Goal: Task Accomplishment & Management: Complete application form

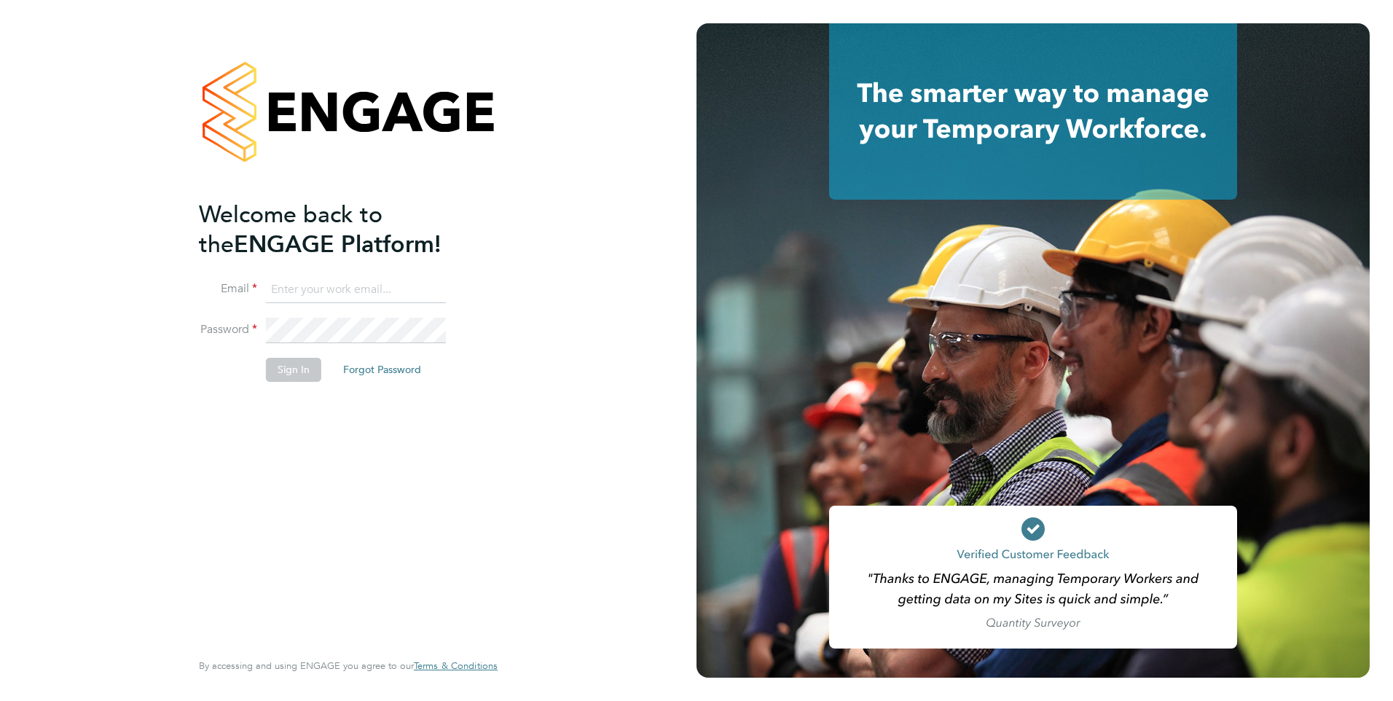
type input "lee.brown@rswltd.co.uk"
click at [289, 370] on button "Sign In" at bounding box center [293, 369] width 55 height 23
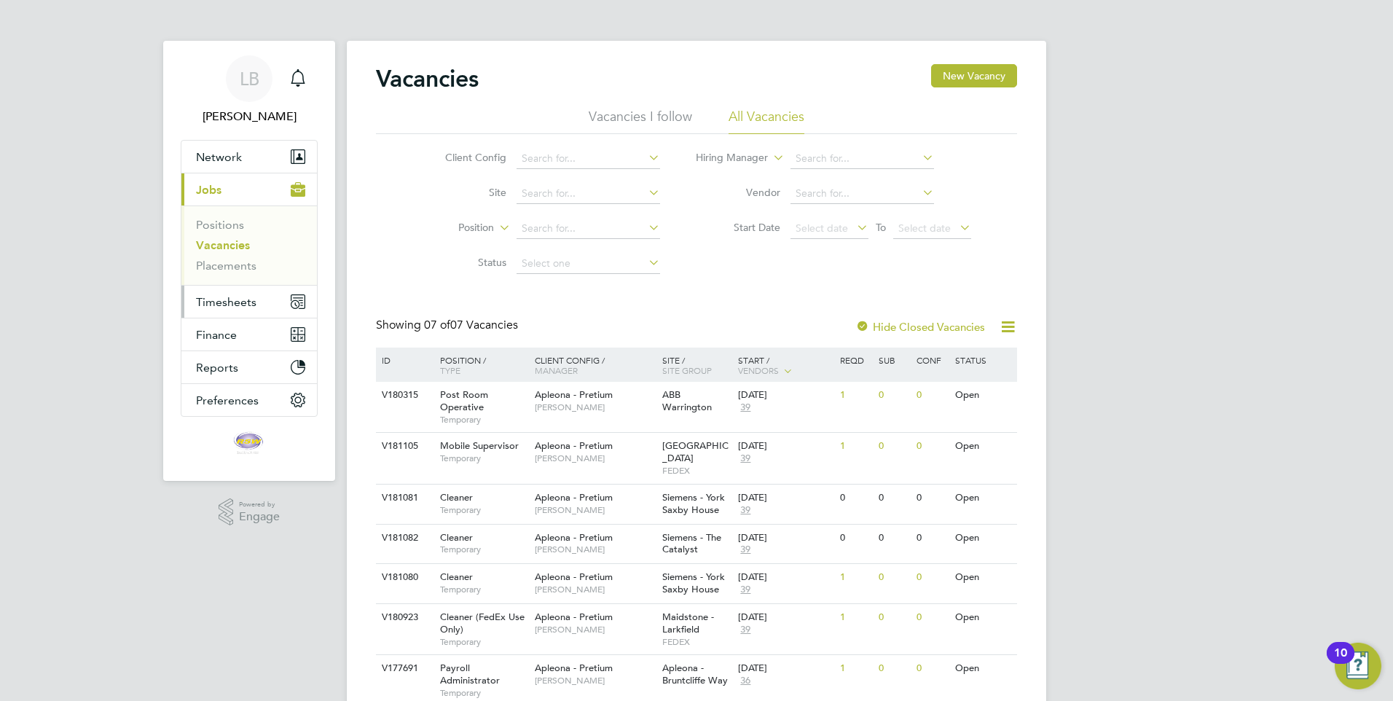
click at [237, 300] on span "Timesheets" at bounding box center [226, 302] width 60 height 14
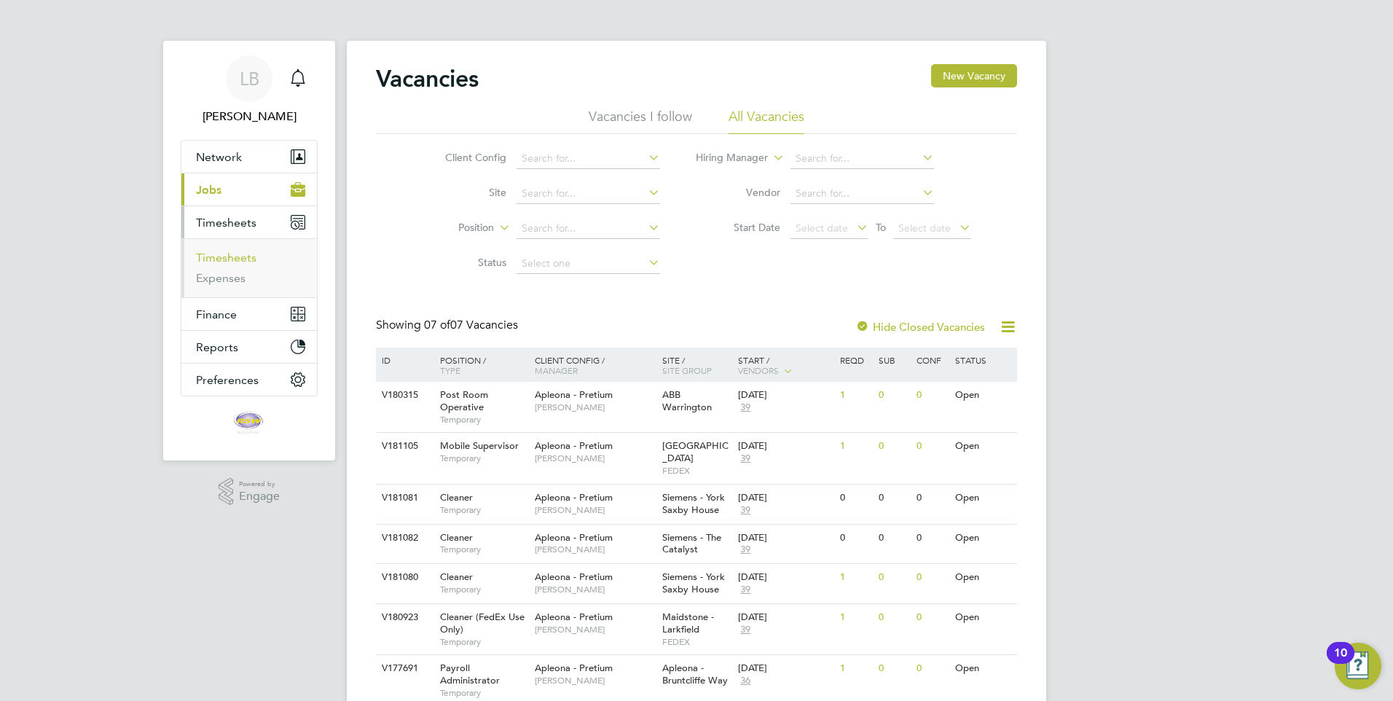
click at [233, 259] on link "Timesheets" at bounding box center [226, 258] width 60 height 14
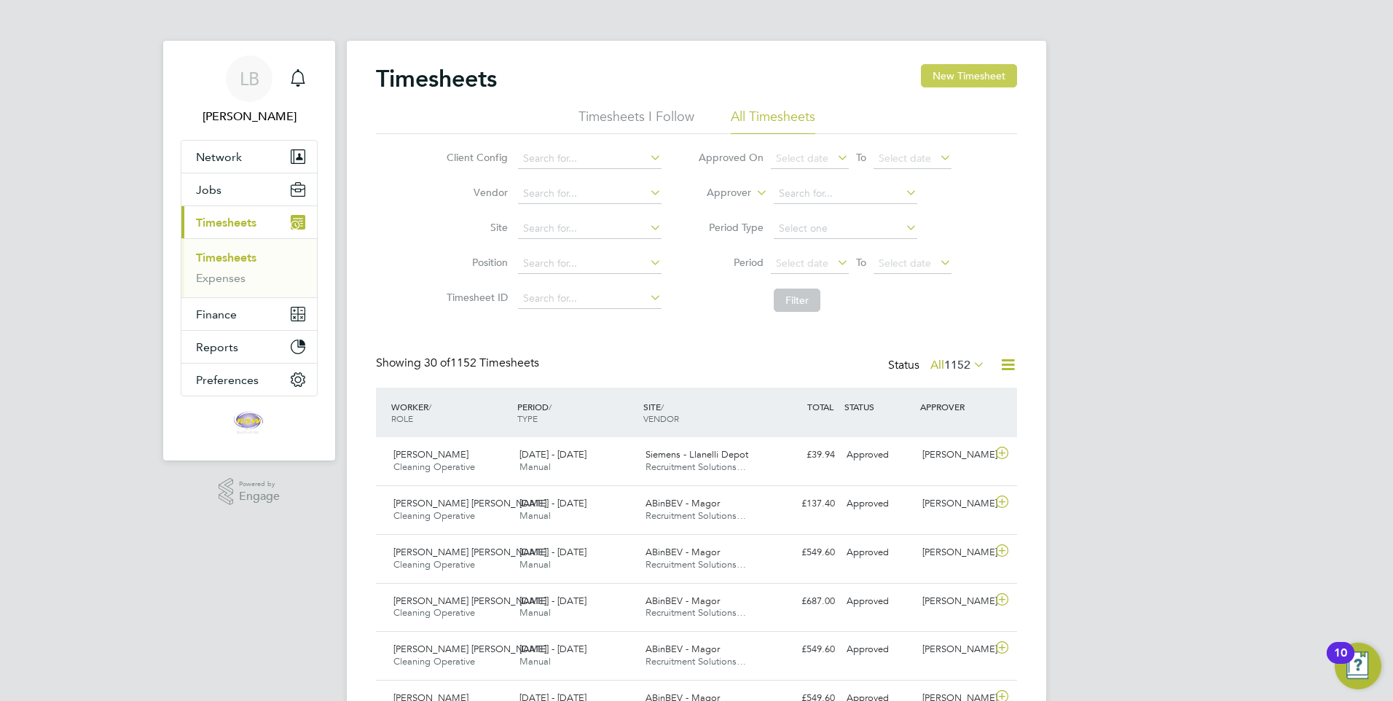
click at [971, 69] on button "New Timesheet" at bounding box center [969, 75] width 96 height 23
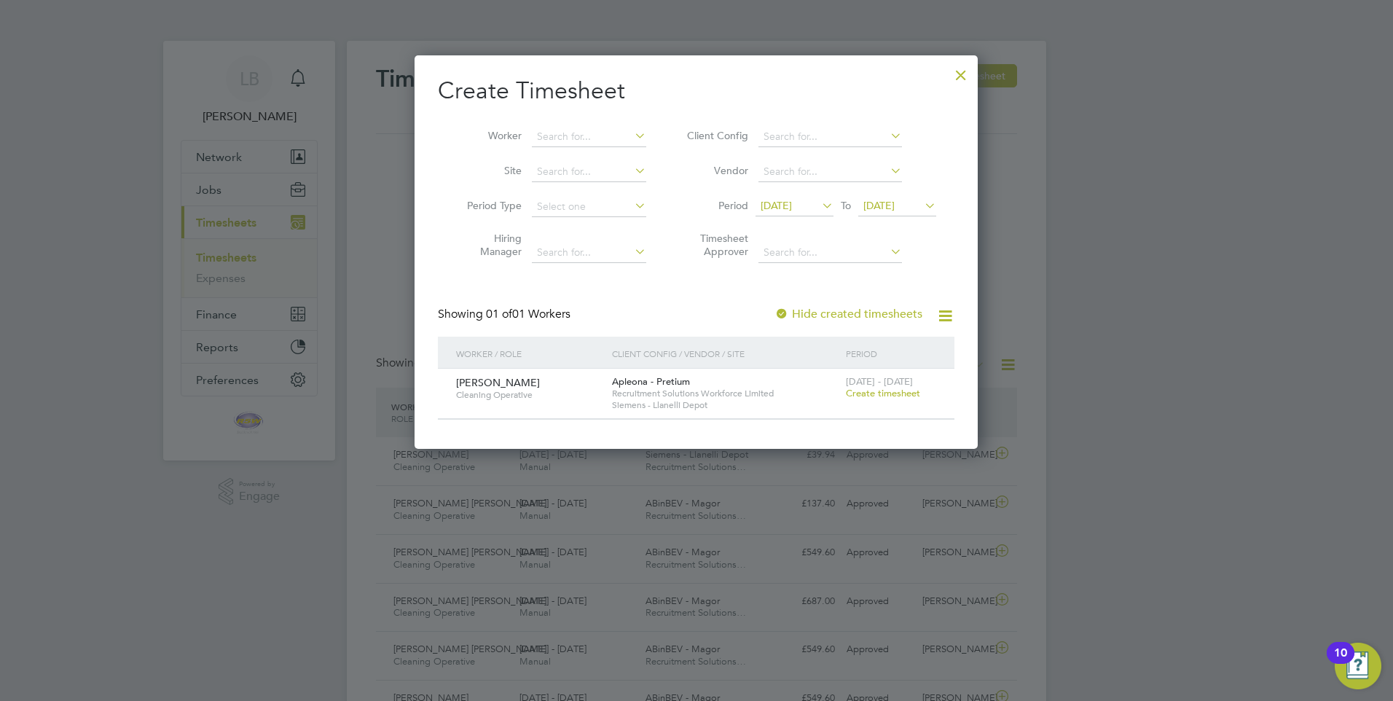
click at [868, 390] on span "Create timesheet" at bounding box center [883, 393] width 74 height 12
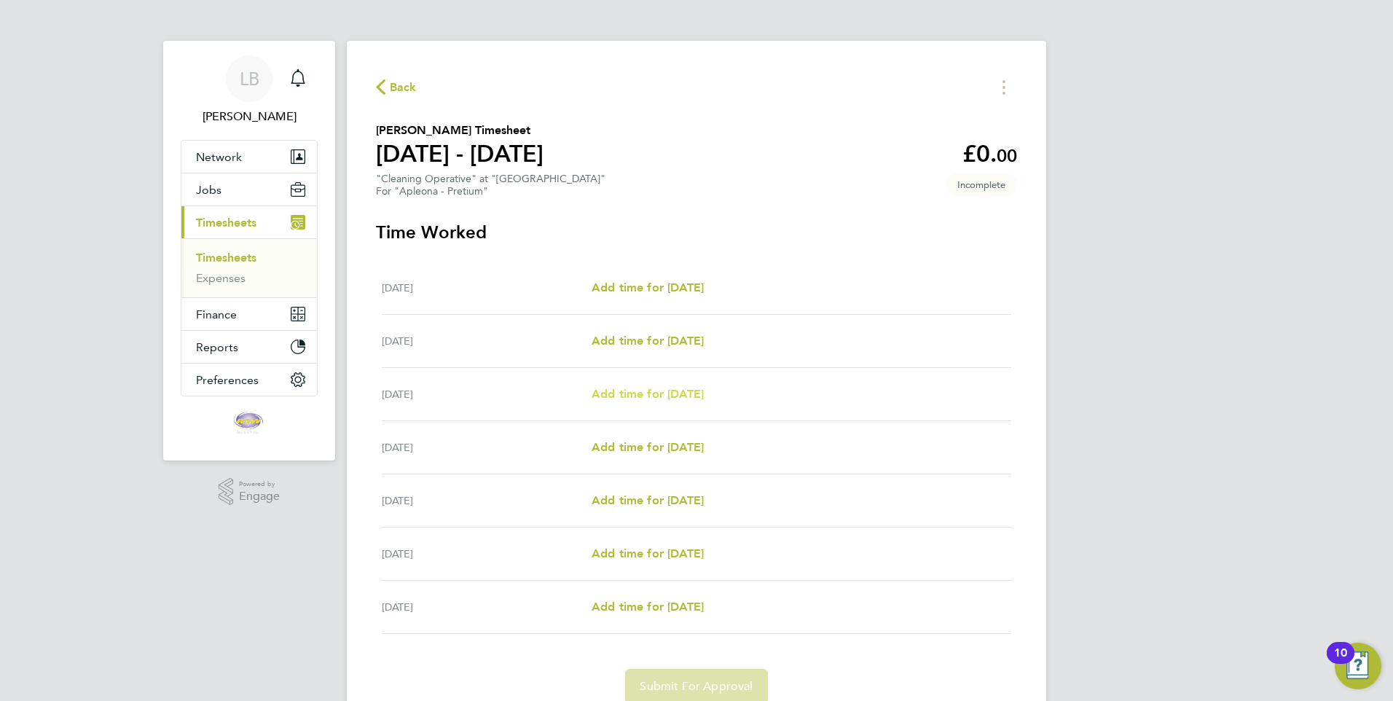
click at [631, 390] on span "Add time for Mon 15 Sep" at bounding box center [648, 394] width 112 height 14
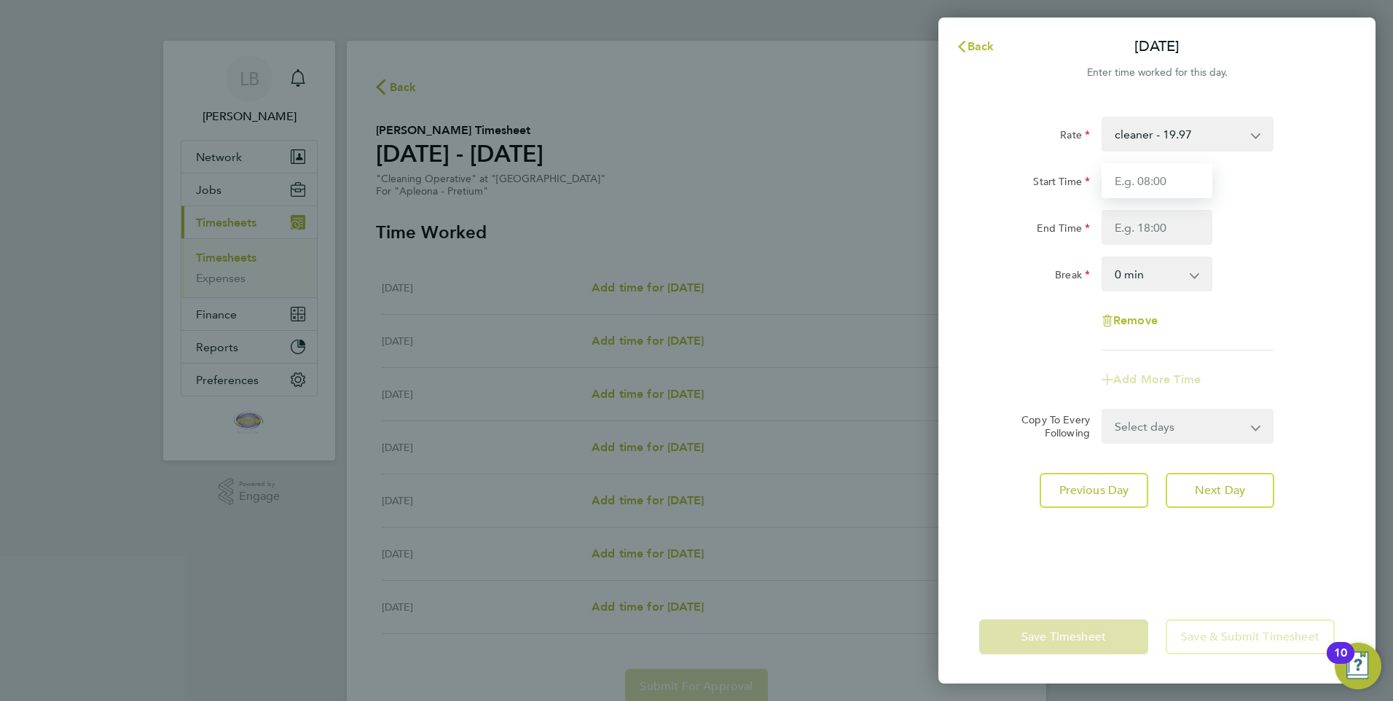
click at [1171, 170] on input "Start Time" at bounding box center [1157, 180] width 111 height 35
type input "08:00"
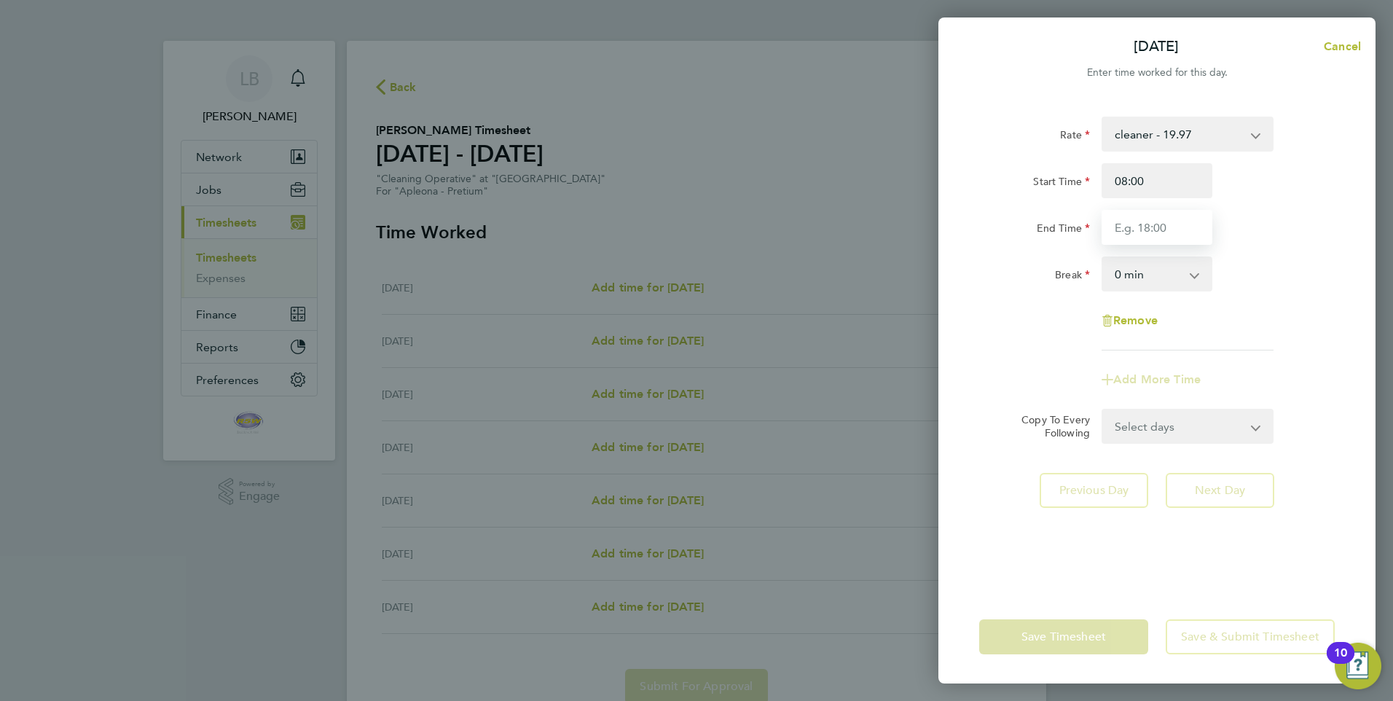
click at [1136, 222] on input "End Time" at bounding box center [1157, 227] width 111 height 35
type input "10:00"
click at [1184, 278] on select "0 min 15 min 30 min 45 min 60 min 75 min 90 min" at bounding box center [1148, 274] width 90 height 32
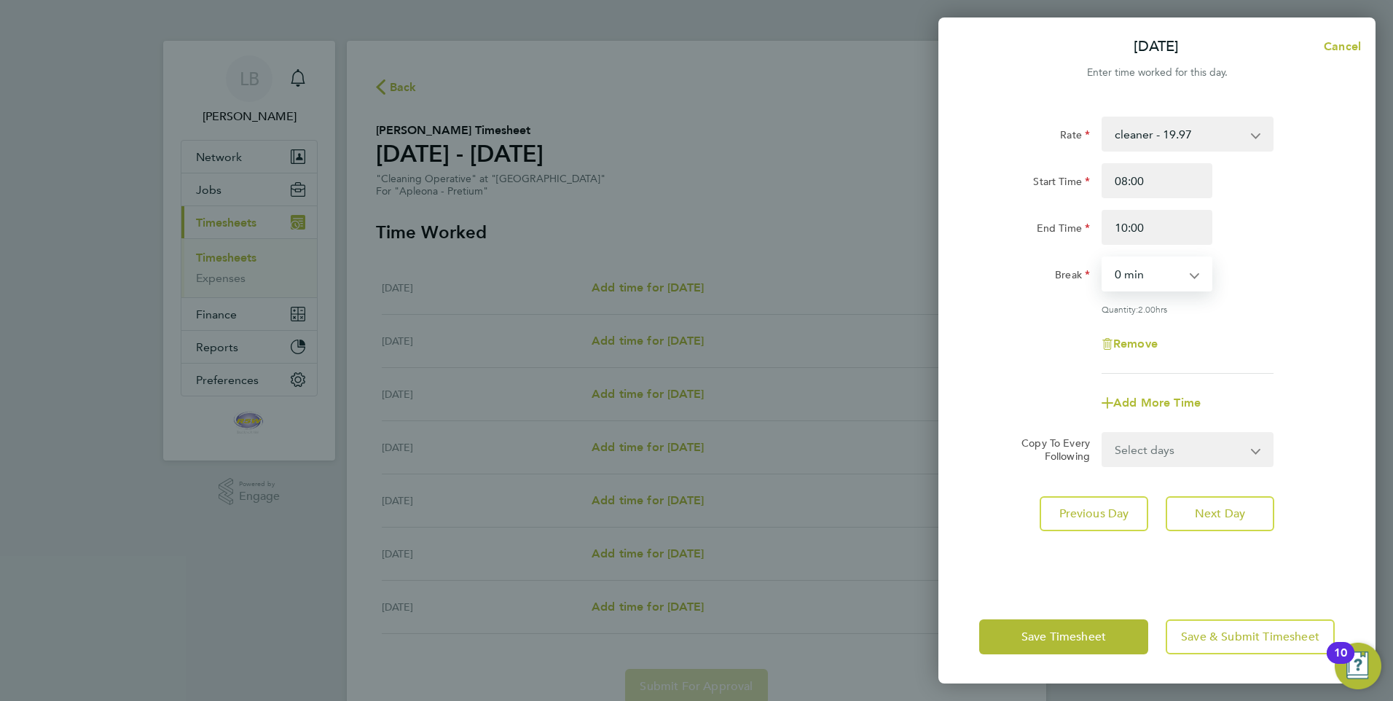
click at [1103, 258] on select "0 min 15 min 30 min 45 min 60 min 75 min 90 min" at bounding box center [1148, 274] width 90 height 32
click at [1207, 509] on span "Next Day" at bounding box center [1220, 513] width 50 height 15
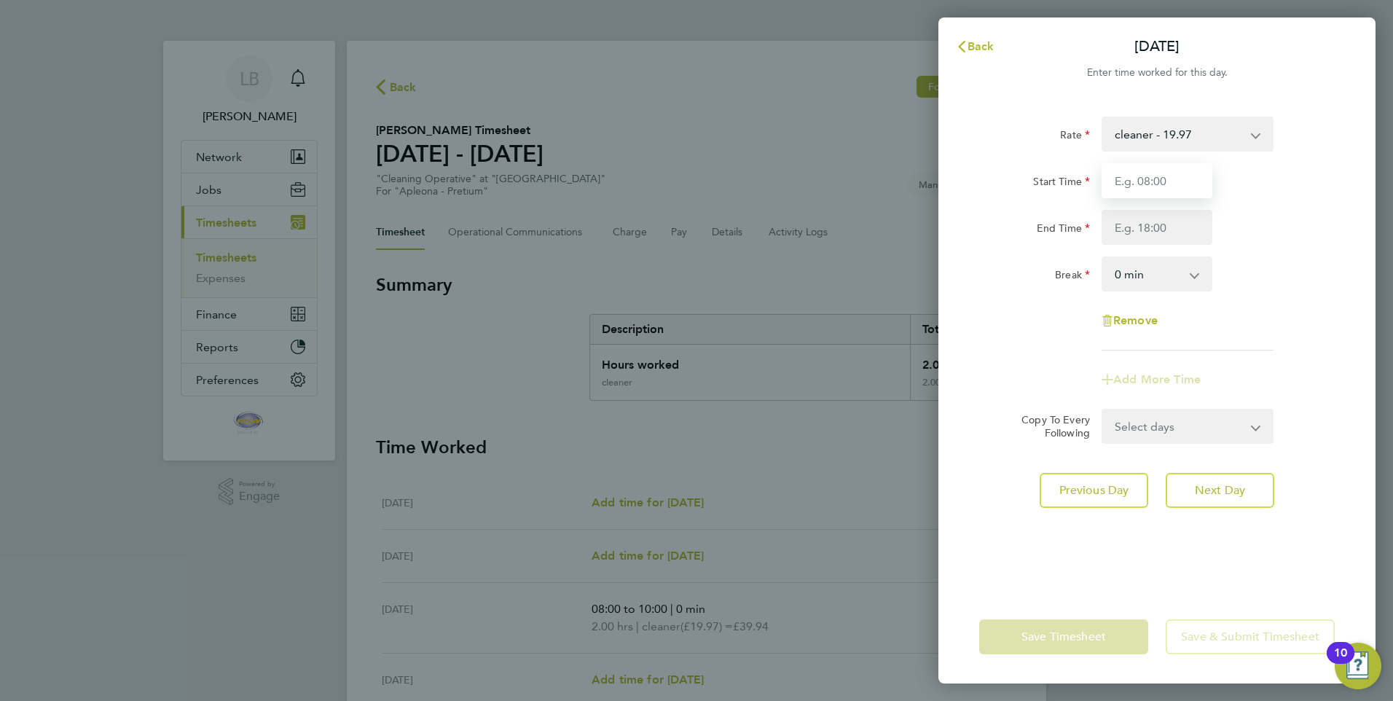
click at [1167, 189] on input "Start Time" at bounding box center [1157, 180] width 111 height 35
type input "08:00"
type input "10:00"
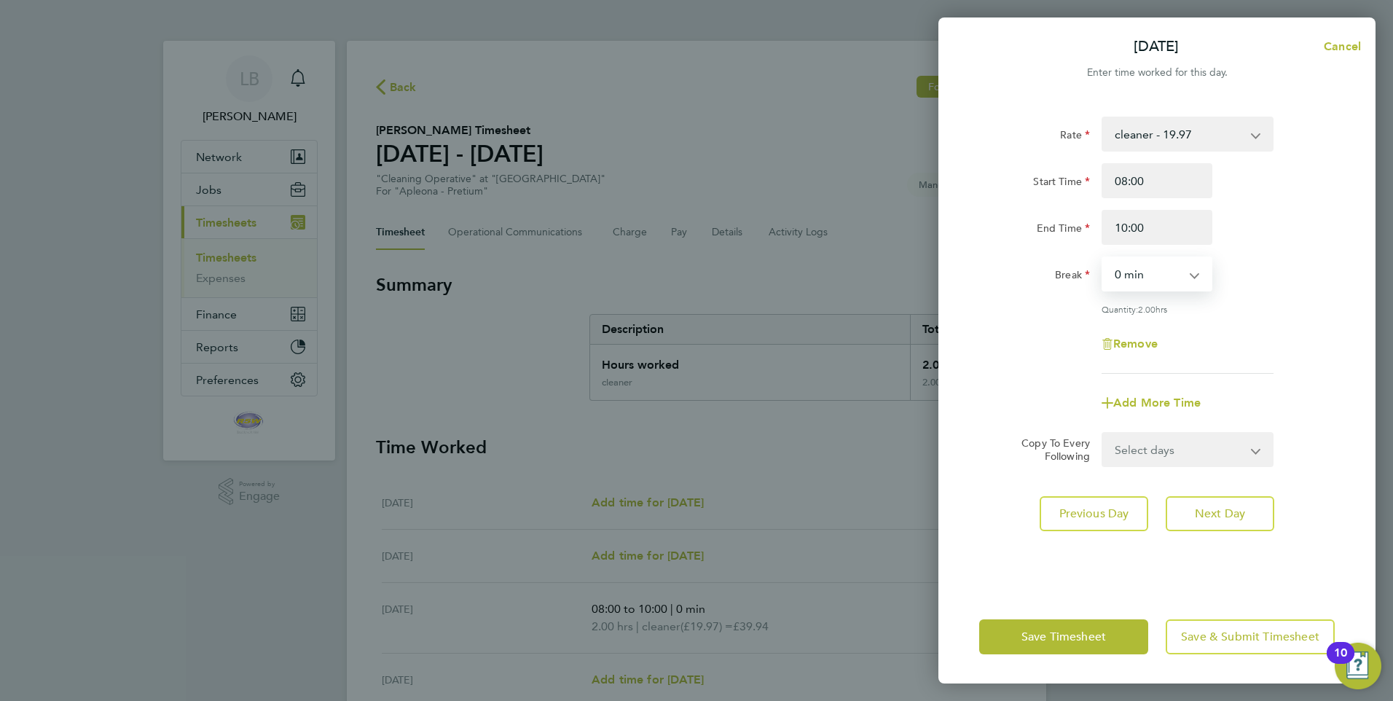
click at [1163, 272] on select "0 min 15 min 30 min 45 min 60 min 75 min 90 min" at bounding box center [1148, 274] width 90 height 32
click at [1103, 258] on select "0 min 15 min 30 min 45 min 60 min 75 min 90 min" at bounding box center [1148, 274] width 90 height 32
click at [1192, 502] on button "Next Day" at bounding box center [1220, 513] width 109 height 35
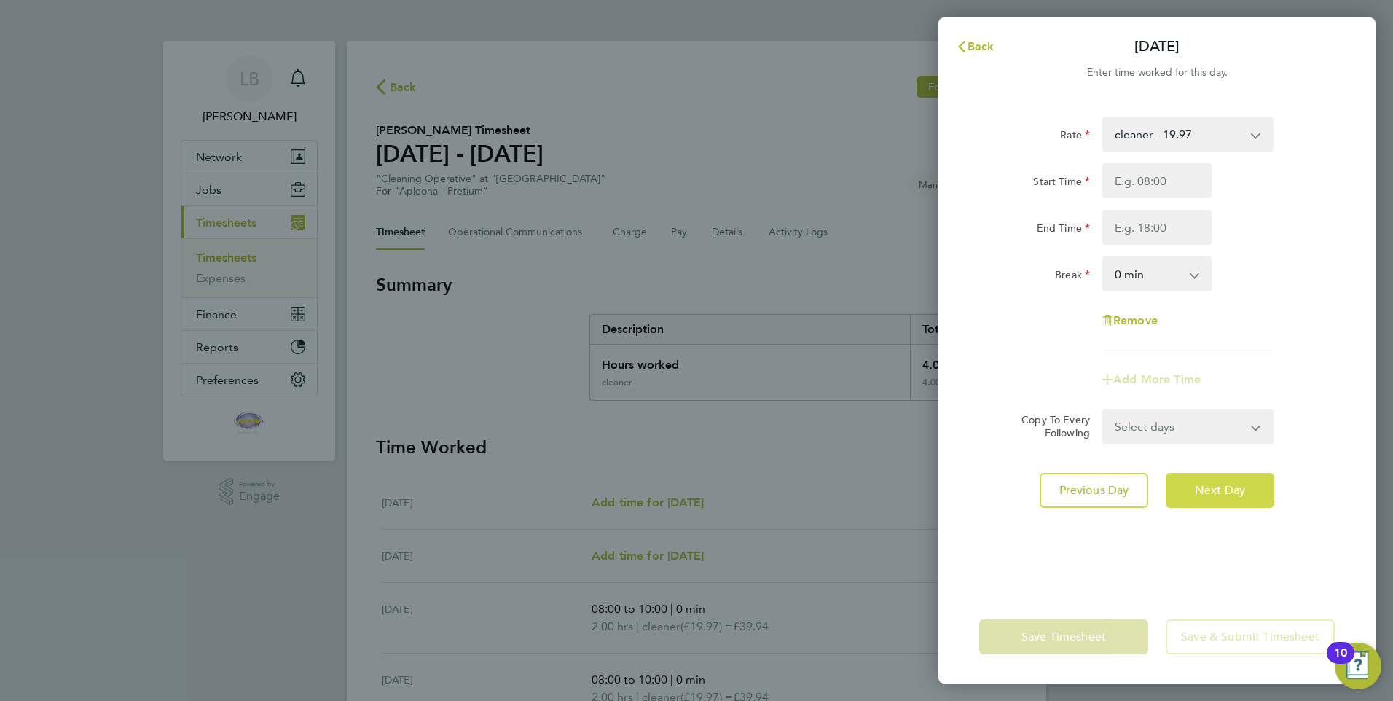
click at [1197, 496] on span "Next Day" at bounding box center [1220, 490] width 50 height 15
click at [1157, 183] on input "Start Time" at bounding box center [1157, 180] width 111 height 35
type input "08:00"
type input "10:00"
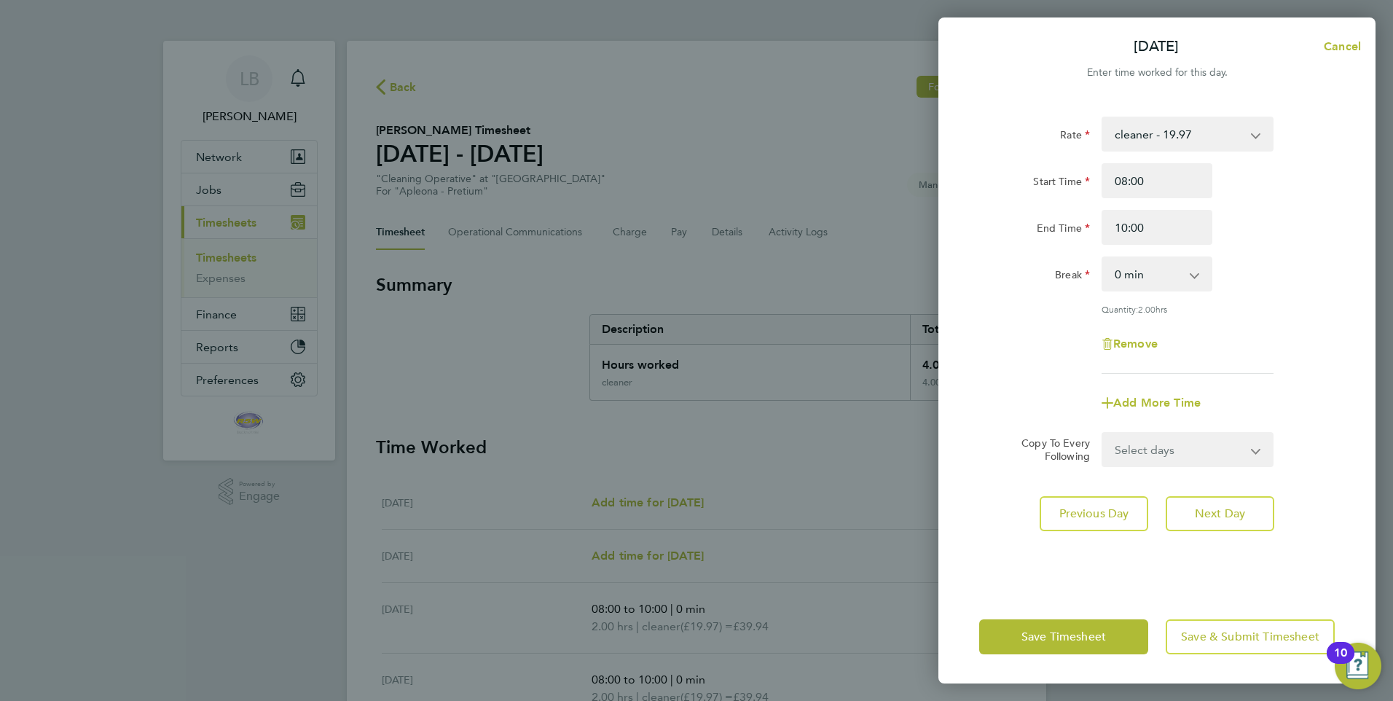
click at [1156, 271] on select "0 min 15 min 30 min 45 min 60 min 75 min 90 min" at bounding box center [1148, 274] width 90 height 32
click at [1103, 258] on select "0 min 15 min 30 min 45 min 60 min 75 min 90 min" at bounding box center [1148, 274] width 90 height 32
click at [1208, 523] on button "Next Day" at bounding box center [1220, 513] width 109 height 35
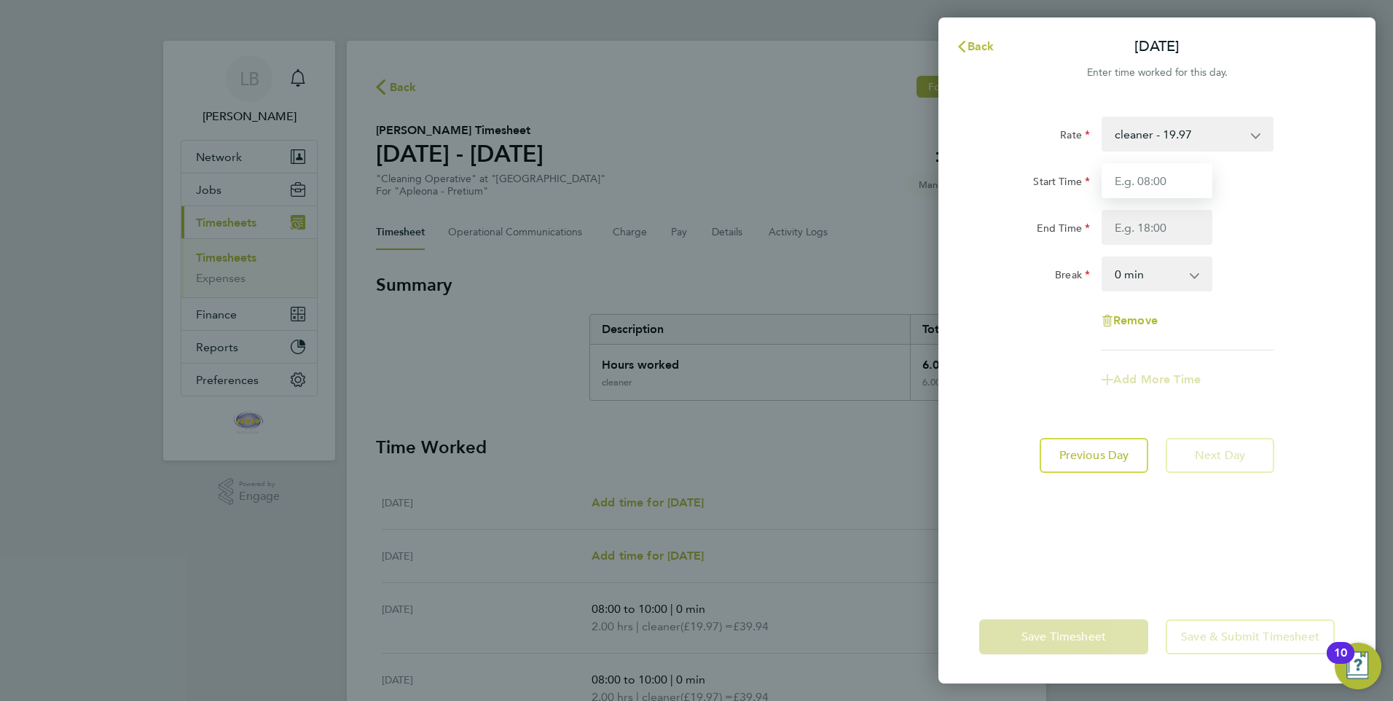
click at [1146, 187] on input "Start Time" at bounding box center [1157, 180] width 111 height 35
type input "08:00"
type input "10:00"
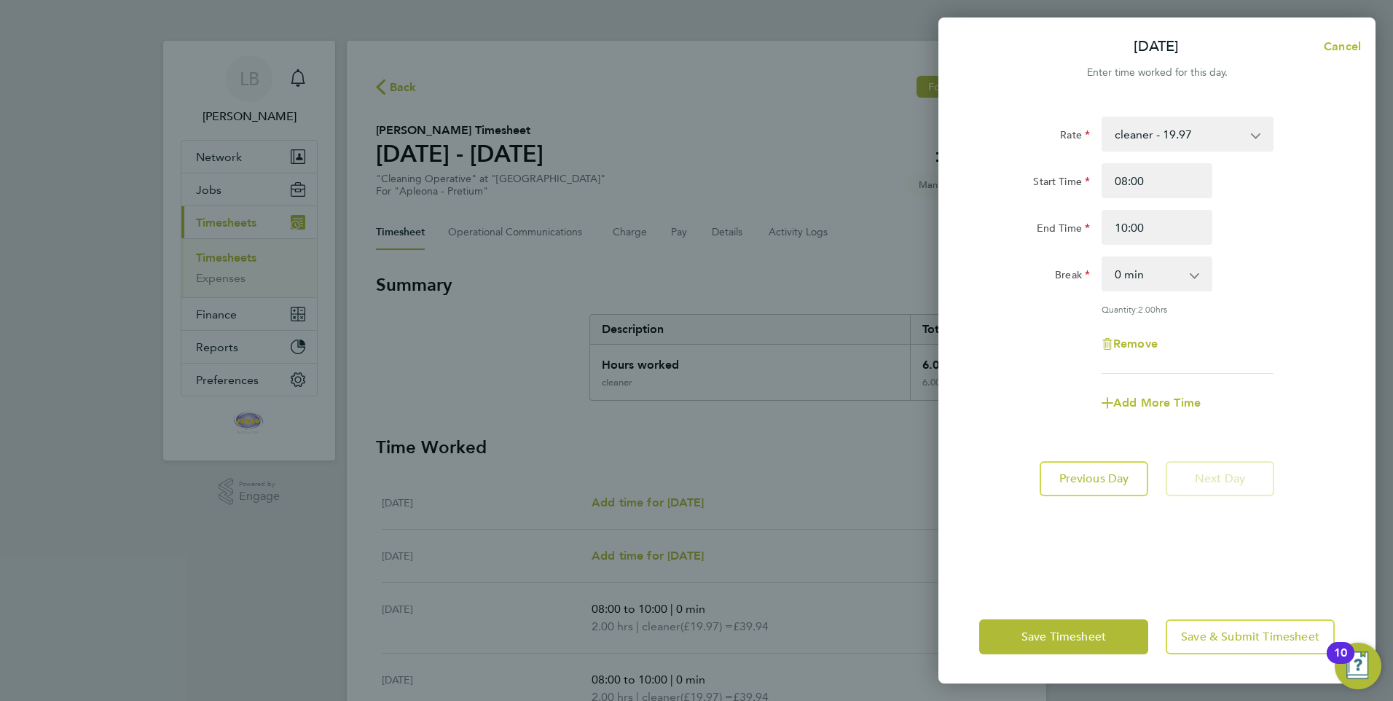
click at [1141, 283] on select "0 min 15 min 30 min 45 min 60 min 75 min 90 min" at bounding box center [1148, 274] width 90 height 32
click at [1103, 258] on select "0 min 15 min 30 min 45 min 60 min 75 min 90 min" at bounding box center [1148, 274] width 90 height 32
click at [1001, 637] on button "Save Timesheet" at bounding box center [1063, 636] width 169 height 35
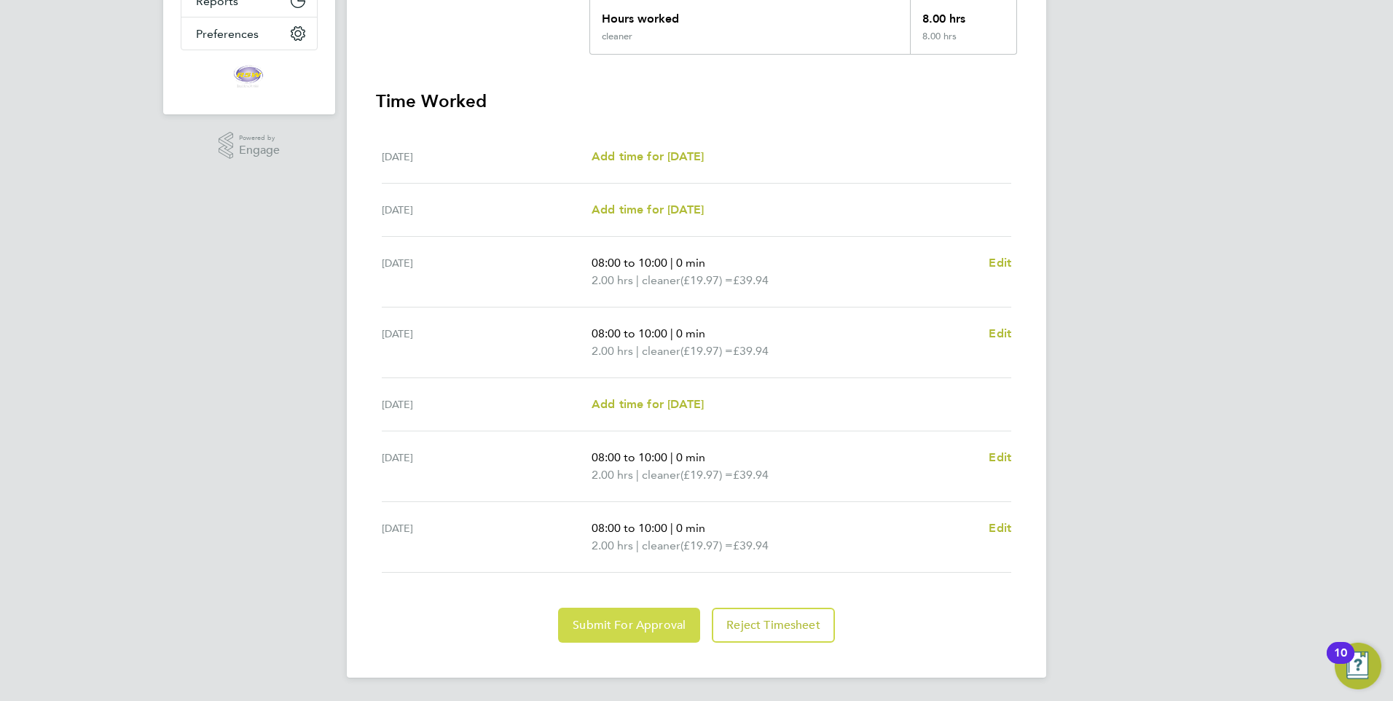
click at [654, 627] on span "Submit For Approval" at bounding box center [629, 625] width 113 height 15
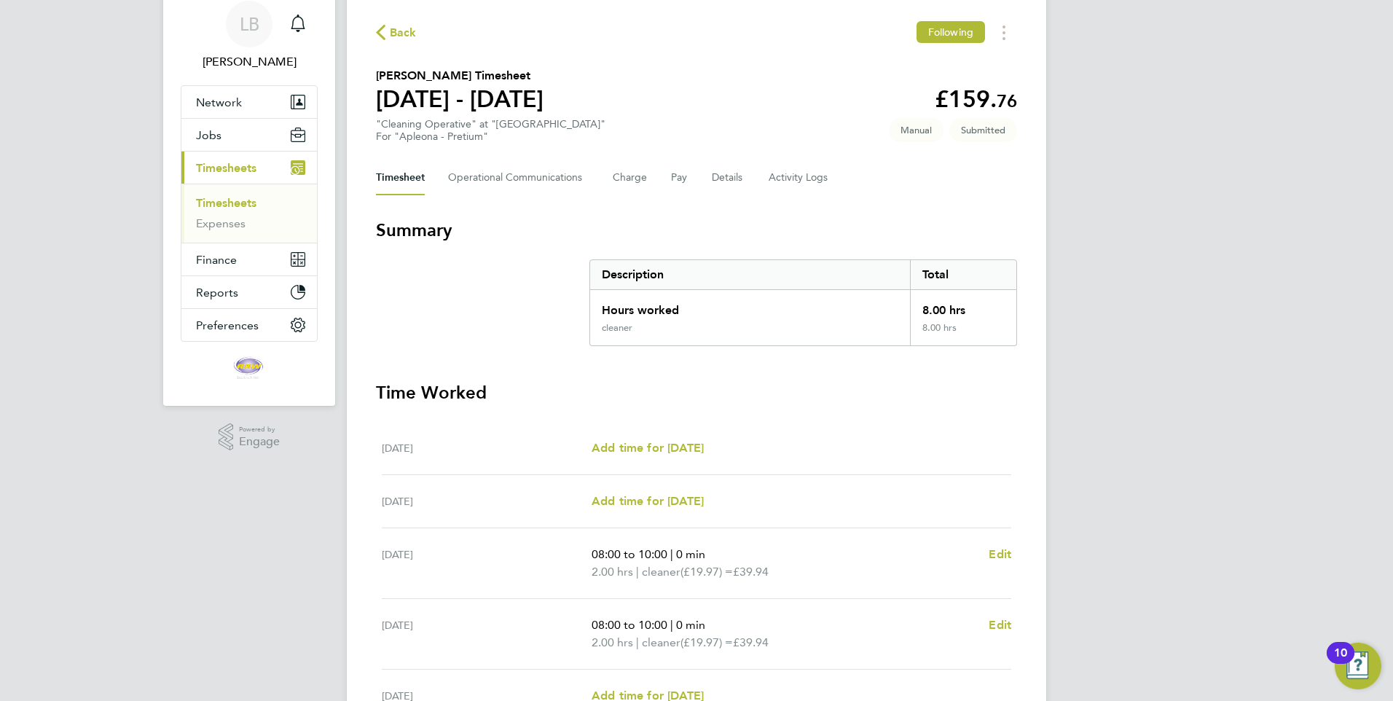
click at [392, 25] on span "Back" at bounding box center [403, 32] width 27 height 17
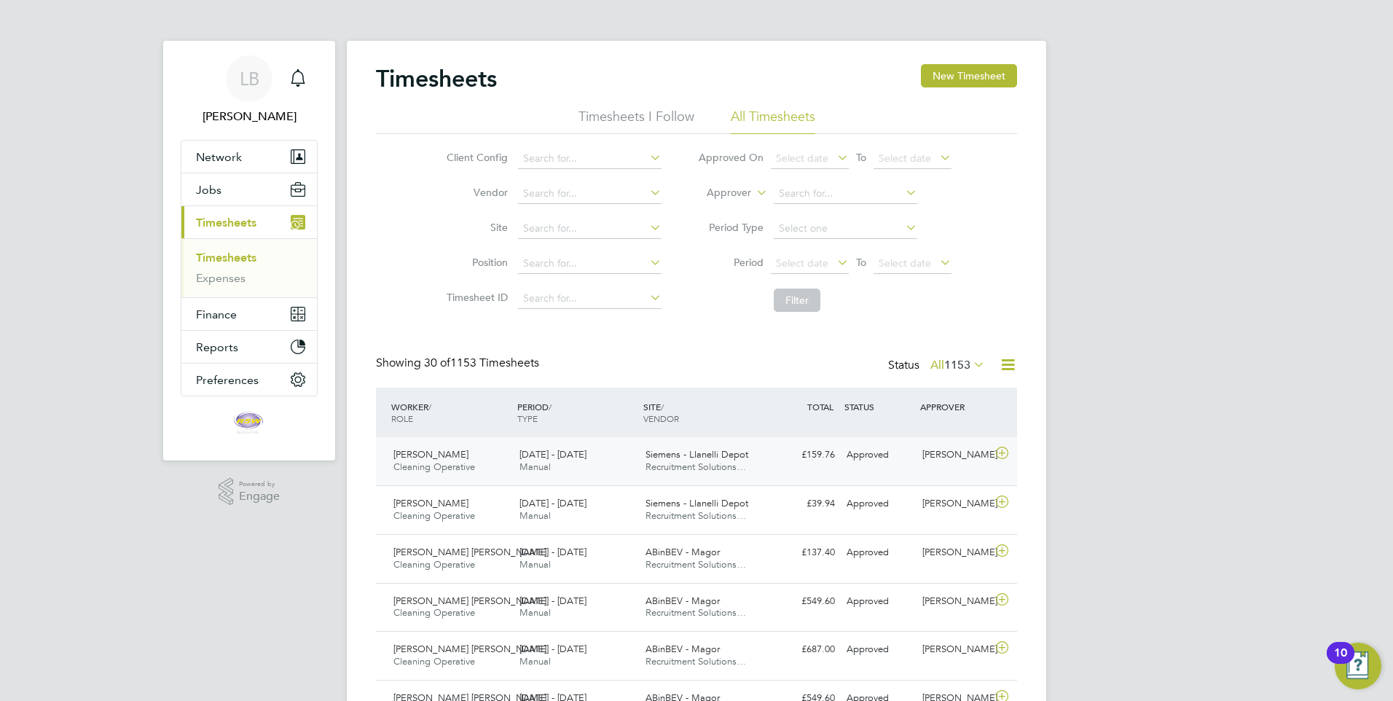
click at [727, 471] on span "Recruitment Solutions…" at bounding box center [696, 467] width 101 height 12
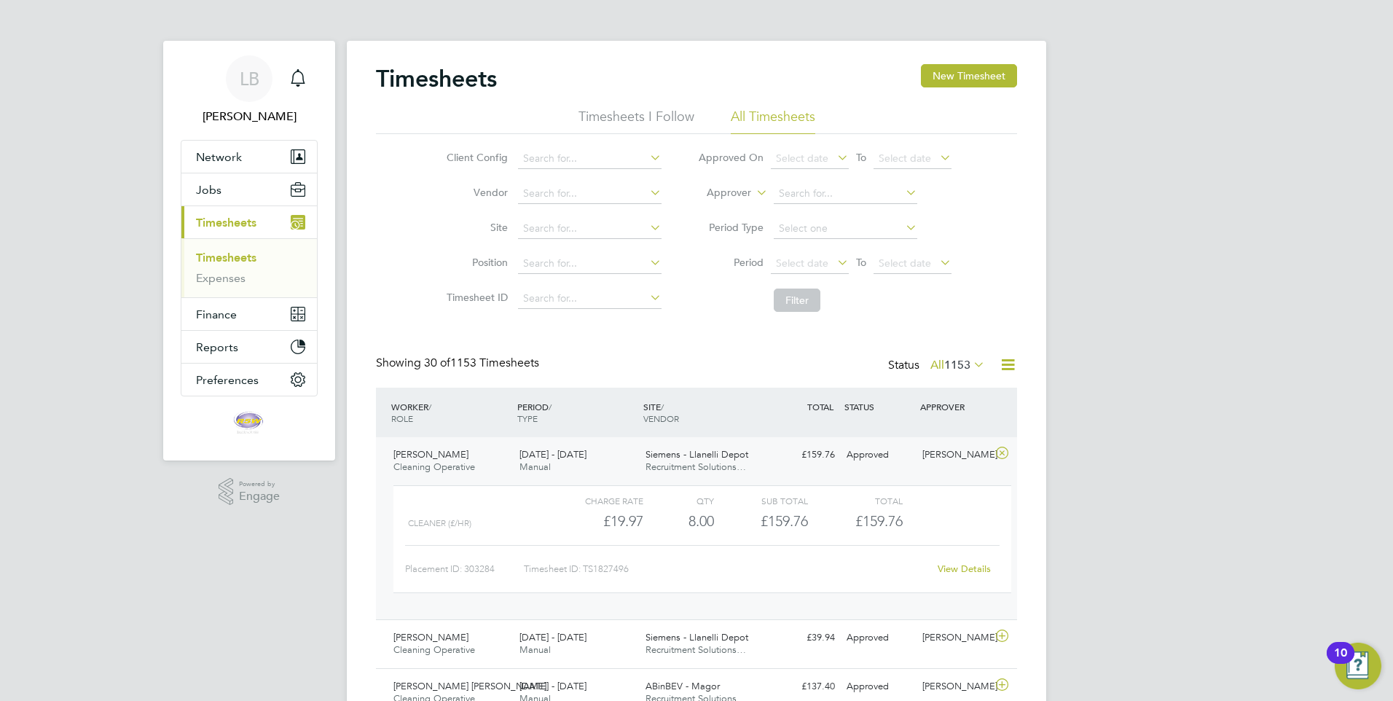
click at [958, 566] on link "View Details" at bounding box center [964, 569] width 53 height 12
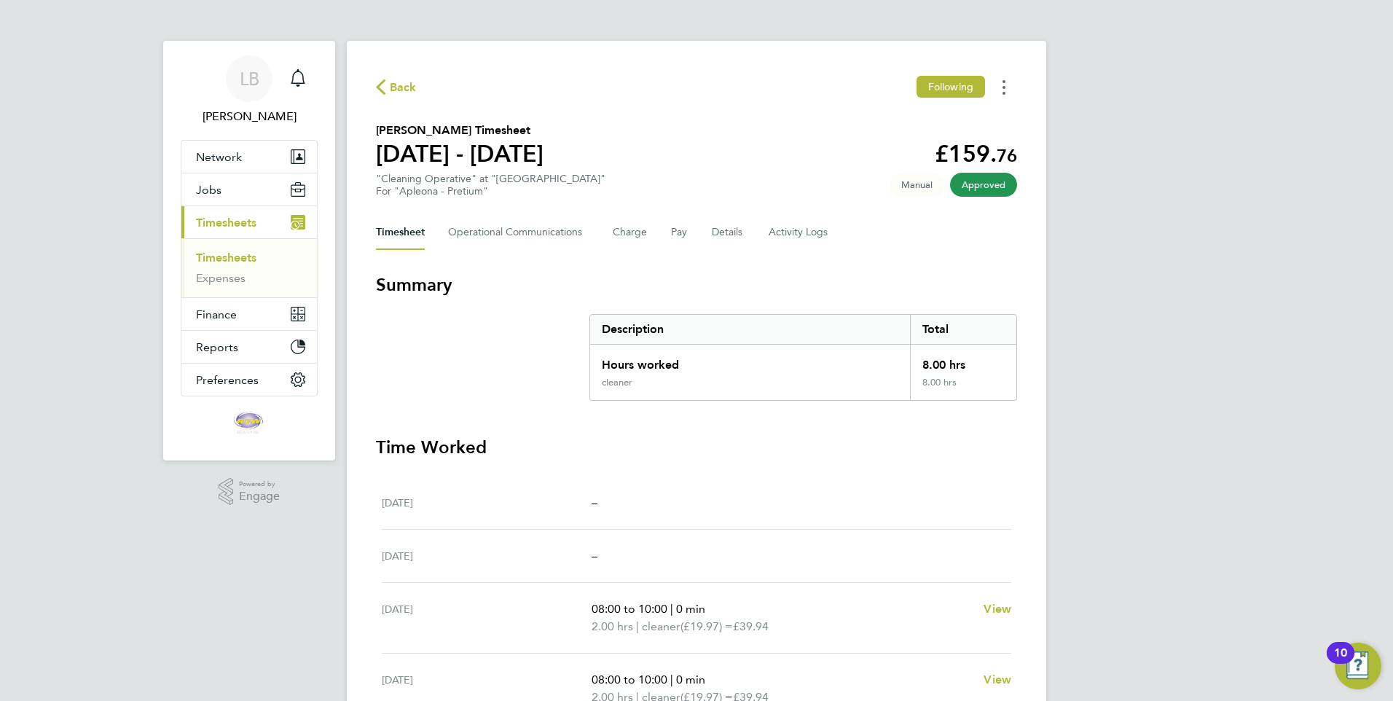
click at [1002, 87] on button "Timesheets Menu" at bounding box center [1004, 87] width 26 height 23
click at [924, 114] on link "Download timesheet" at bounding box center [929, 119] width 175 height 29
